Goal: Transaction & Acquisition: Obtain resource

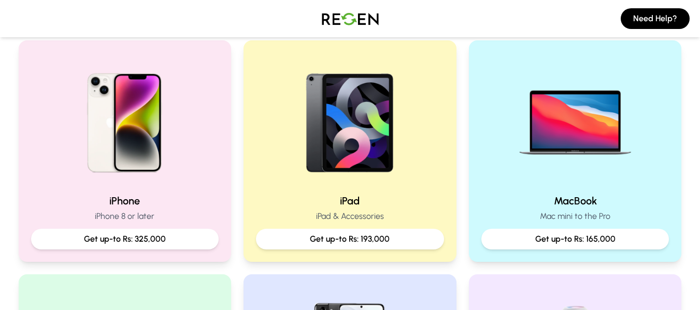
scroll to position [217, 0]
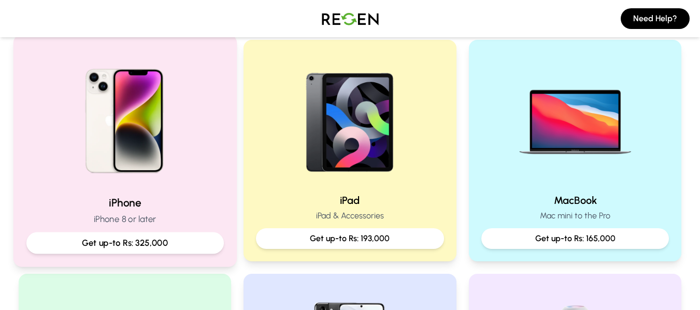
click at [118, 244] on p "Get up-to Rs: 325,000" at bounding box center [125, 243] width 180 height 13
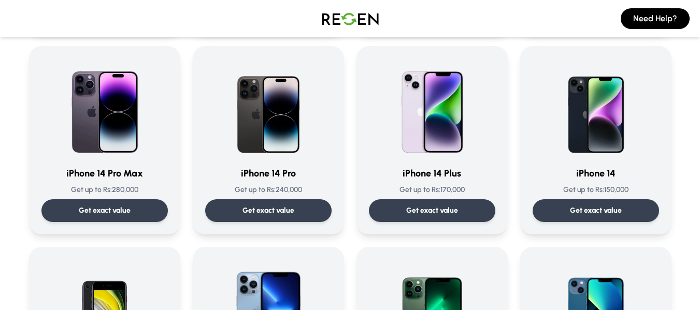
scroll to position [274, 0]
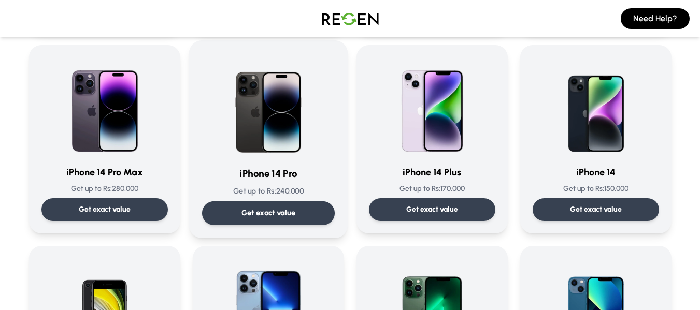
click at [262, 130] on img at bounding box center [268, 105] width 105 height 105
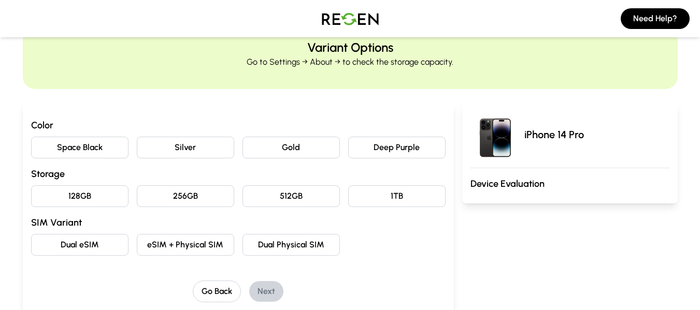
scroll to position [42, 0]
click at [73, 156] on button "Space Black" at bounding box center [79, 147] width 97 height 22
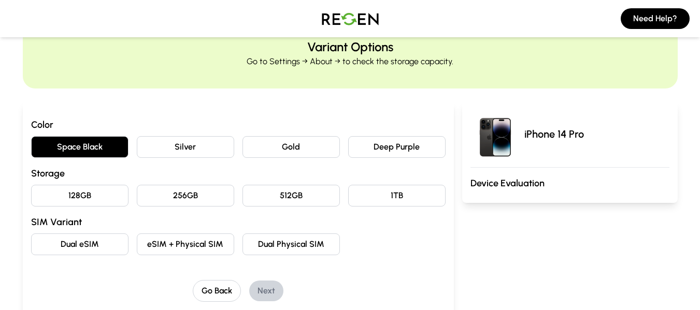
click at [108, 201] on button "128GB" at bounding box center [79, 196] width 97 height 22
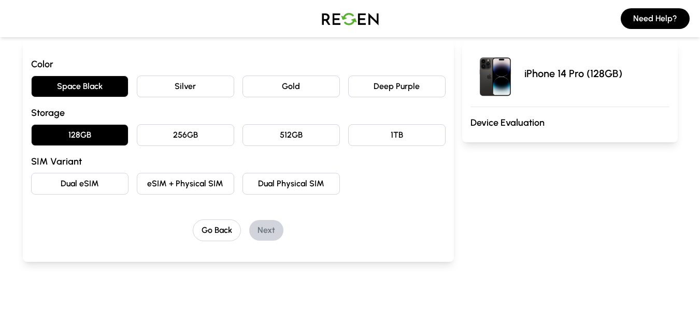
scroll to position [104, 0]
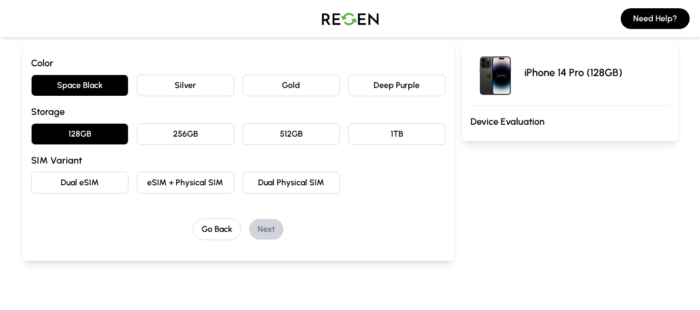
click at [90, 187] on button "Dual eSIM" at bounding box center [79, 183] width 97 height 22
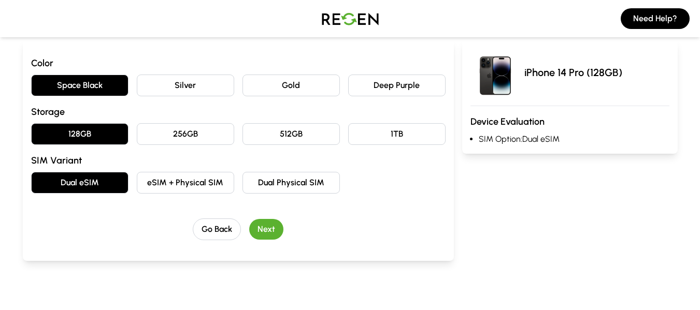
click at [273, 230] on button "Next" at bounding box center [266, 229] width 34 height 21
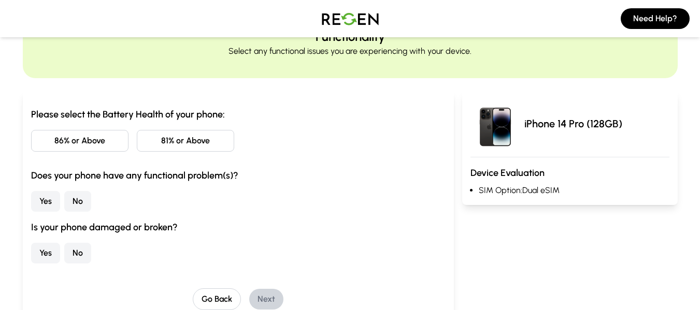
scroll to position [52, 0]
click at [197, 140] on button "81% or Above" at bounding box center [185, 142] width 97 height 22
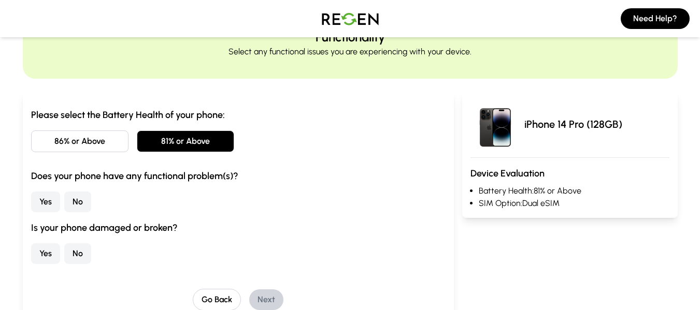
click at [83, 202] on button "No" at bounding box center [77, 202] width 27 height 21
click at [78, 253] on button "No" at bounding box center [77, 254] width 27 height 21
click at [268, 303] on button "Next" at bounding box center [266, 300] width 34 height 21
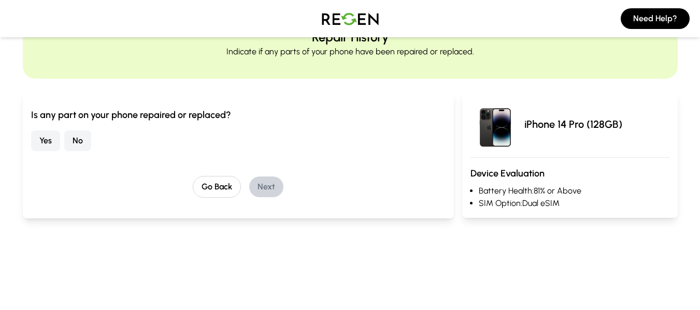
click at [71, 143] on button "No" at bounding box center [77, 141] width 27 height 21
click at [265, 184] on button "Next" at bounding box center [266, 187] width 34 height 21
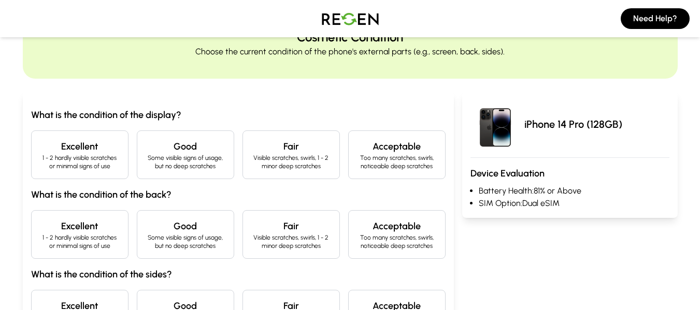
click at [74, 142] on h4 "Excellent" at bounding box center [80, 146] width 80 height 15
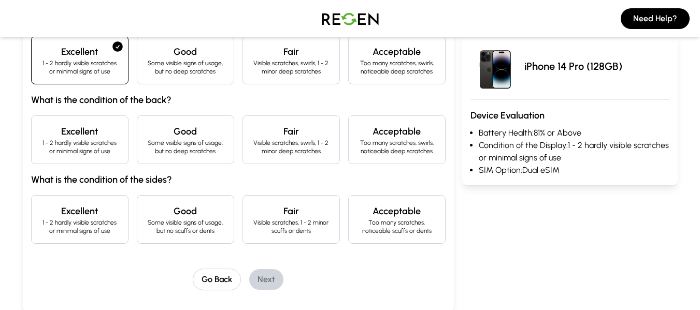
scroll to position [151, 0]
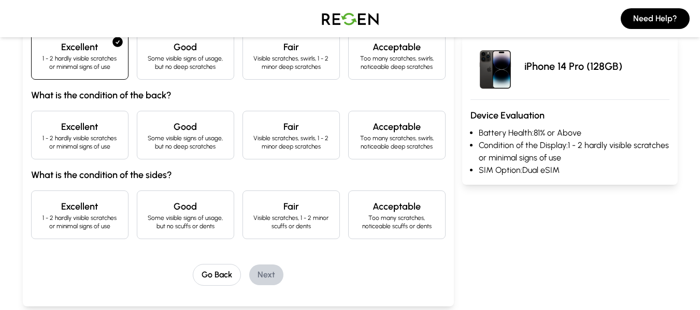
click at [97, 132] on h4 "Excellent" at bounding box center [80, 127] width 80 height 15
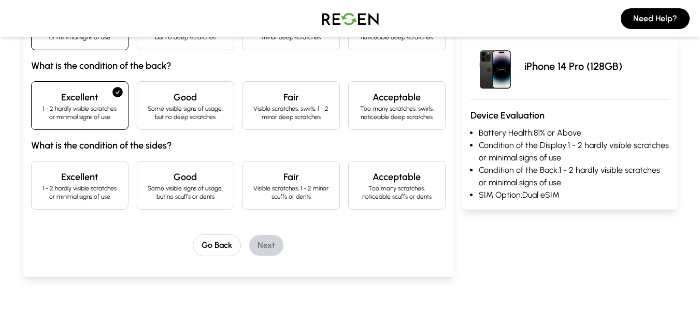
scroll to position [181, 0]
click at [105, 186] on p "1 - 2 hardly visible scratches or minimal signs of use" at bounding box center [80, 192] width 80 height 17
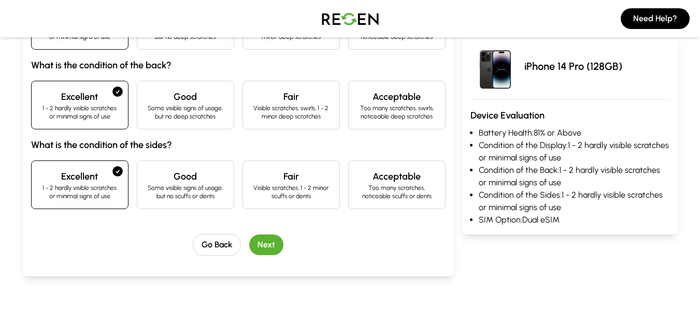
click at [270, 241] on button "Next" at bounding box center [266, 245] width 34 height 21
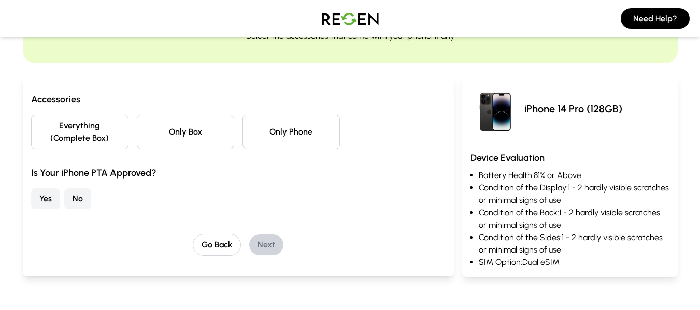
click at [102, 125] on button "Everything (Complete Box)" at bounding box center [79, 132] width 97 height 34
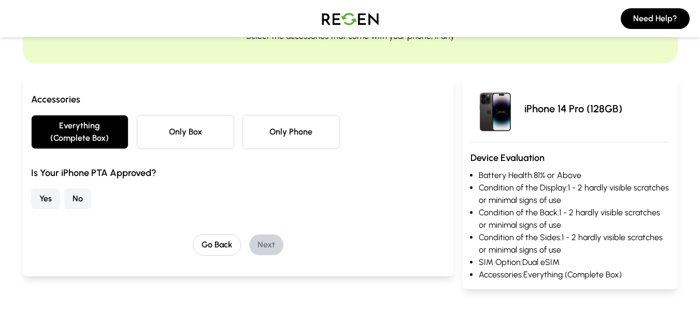
click at [71, 206] on button "No" at bounding box center [77, 199] width 27 height 21
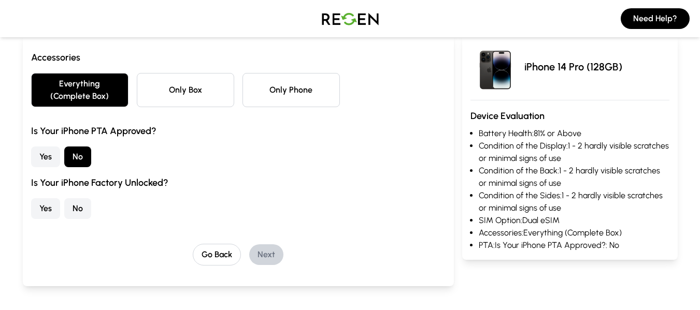
scroll to position [110, 0]
click at [44, 209] on button "Yes" at bounding box center [45, 208] width 29 height 21
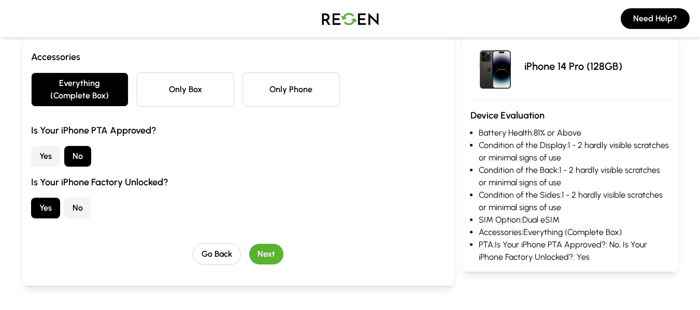
click at [274, 247] on button "Next" at bounding box center [266, 254] width 34 height 21
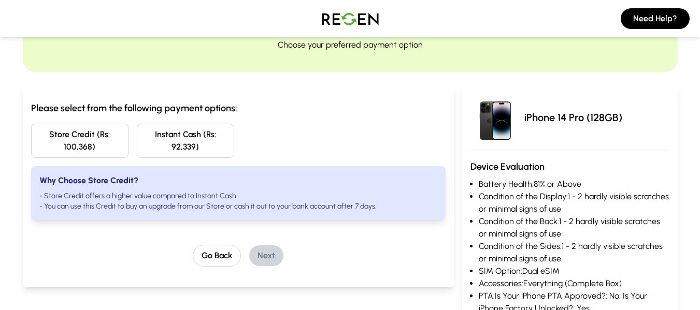
scroll to position [58, 0]
